Goal: Task Accomplishment & Management: Manage account settings

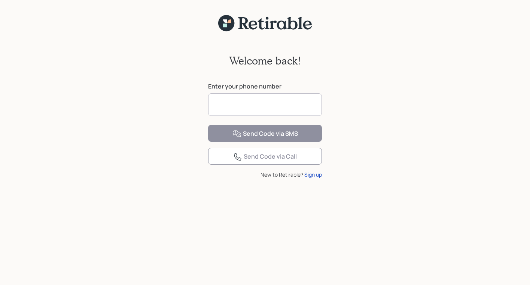
click at [224, 101] on input at bounding box center [265, 104] width 114 height 22
type input "**********"
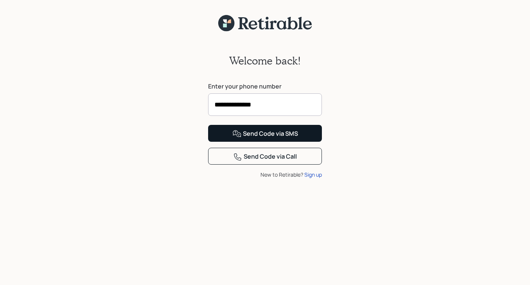
click at [257, 138] on div "Send Code via SMS" at bounding box center [266, 133] width 66 height 9
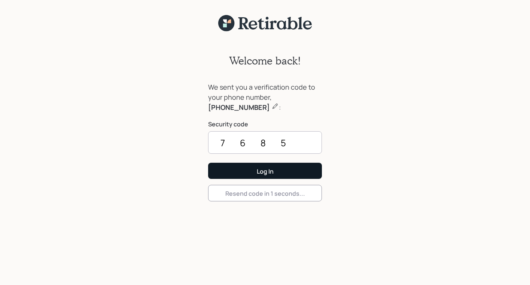
type input "7685"
click at [264, 170] on div "Log In" at bounding box center [265, 171] width 17 height 8
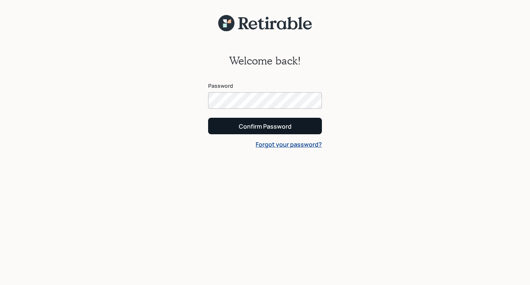
click at [262, 125] on div "Confirm Password" at bounding box center [265, 126] width 53 height 8
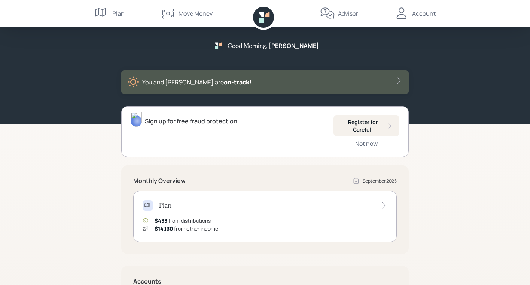
click at [97, 251] on div "Good Morning , [PERSON_NAME] You and [PERSON_NAME] are on‑track! Sign up for fr…" at bounding box center [265, 218] width 530 height 436
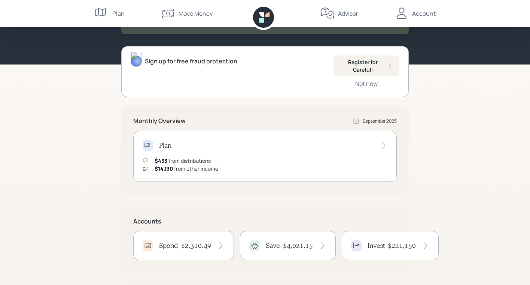
scroll to position [66, 0]
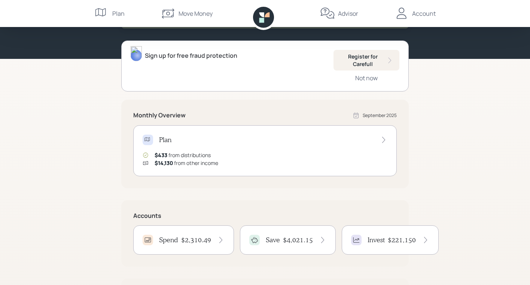
click at [200, 239] on h4 "$2,310.49" at bounding box center [196, 240] width 30 height 8
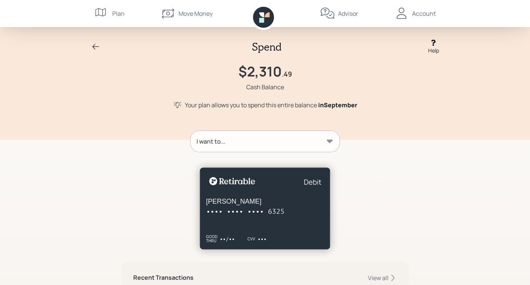
click at [200, 236] on div "[PERSON_NAME] •••• •••• •••• 6325 GOOD THRU ••/•• CVV •••" at bounding box center [265, 208] width 131 height 82
click at [412, 204] on div "Spend Help $2,310 .49 Cash Balance Your plan allows you to spend this entire ba…" at bounding box center [265, 253] width 530 height 507
click at [331, 142] on icon at bounding box center [330, 140] width 6 height 3
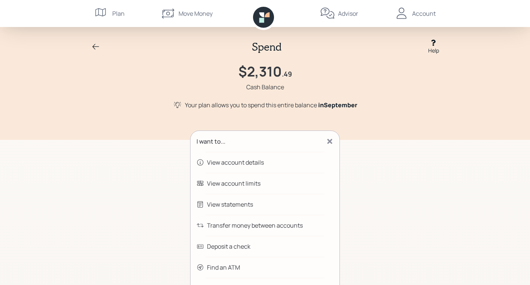
click at [261, 225] on div "Transfer money between accounts" at bounding box center [255, 225] width 96 height 9
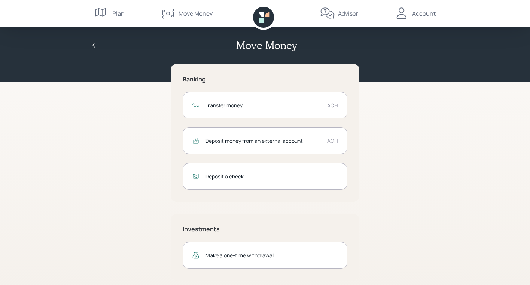
click at [334, 138] on div "ACH" at bounding box center [332, 141] width 11 height 8
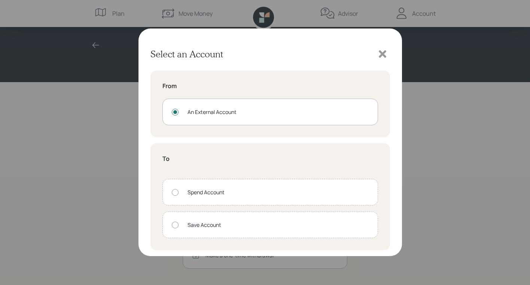
click at [382, 52] on icon at bounding box center [382, 53] width 11 height 11
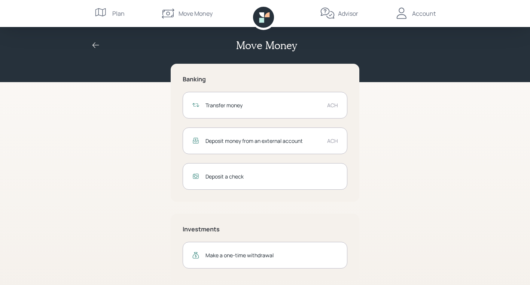
click at [330, 105] on div "ACH" at bounding box center [332, 105] width 11 height 8
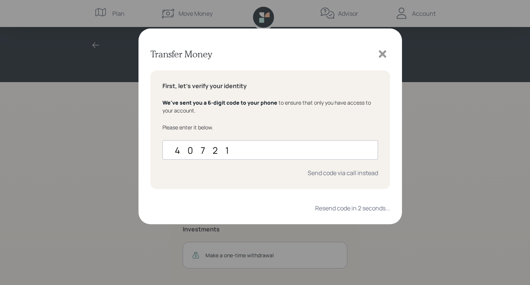
type input "407219"
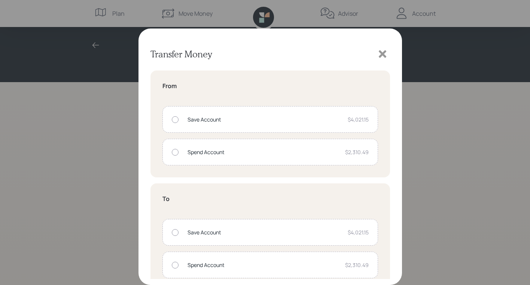
click at [174, 152] on div at bounding box center [175, 152] width 7 height 7
radio input "true"
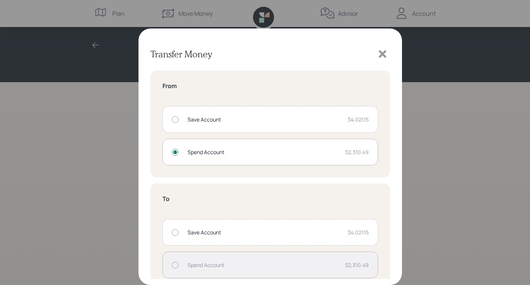
click at [396, 235] on div "Transfer Money From Save Account $4,021.15 Spend Account $2,310.49 To Save Acco…" at bounding box center [271, 156] width 264 height 256
click at [380, 233] on div "To Save Account $4,021.15 Spend Account $2,310.49 External Account" at bounding box center [271, 252] width 240 height 139
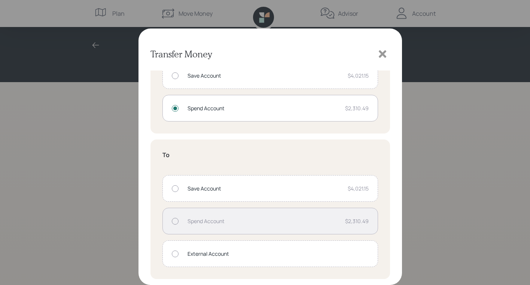
scroll to position [44, 0]
click at [177, 253] on div at bounding box center [175, 253] width 7 height 7
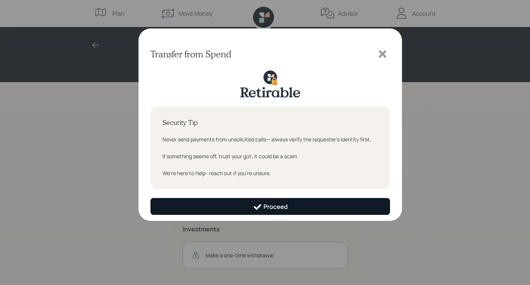
click at [280, 203] on div "Proceed" at bounding box center [270, 206] width 35 height 9
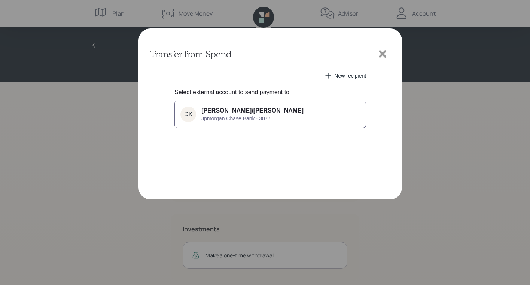
click at [246, 109] on span "[PERSON_NAME]/[PERSON_NAME]" at bounding box center [252, 110] width 102 height 7
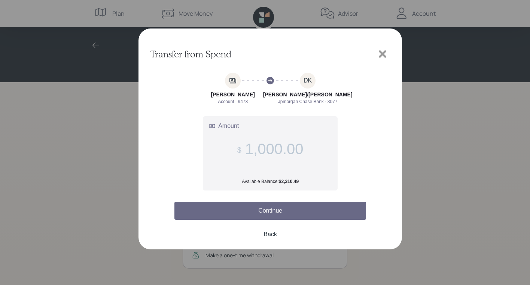
type input "1,000.00"
click at [279, 209] on button "Continue" at bounding box center [270, 210] width 192 height 18
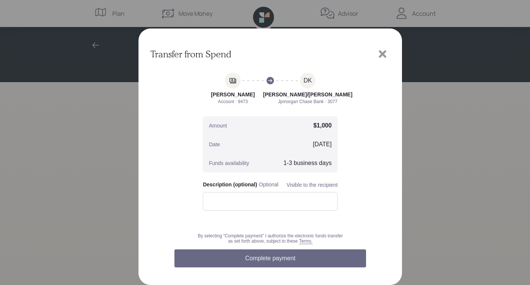
click at [270, 257] on button "Complete payment" at bounding box center [270, 258] width 192 height 18
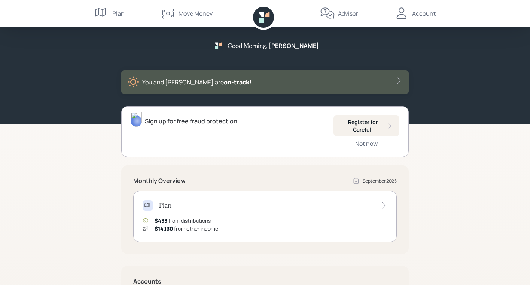
click at [453, 209] on div "Good Morning , [PERSON_NAME] You and [PERSON_NAME] are on‑track! Sign up for fr…" at bounding box center [265, 218] width 530 height 436
click at [428, 12] on div "Account" at bounding box center [424, 13] width 24 height 9
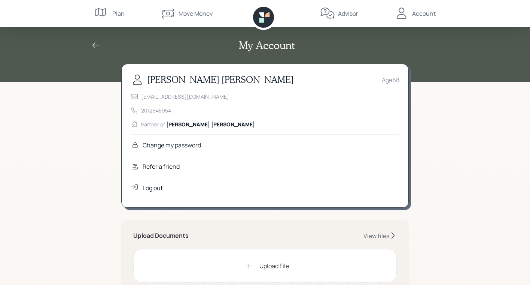
click at [159, 185] on div "Log out" at bounding box center [153, 187] width 20 height 9
